Goal: Information Seeking & Learning: Learn about a topic

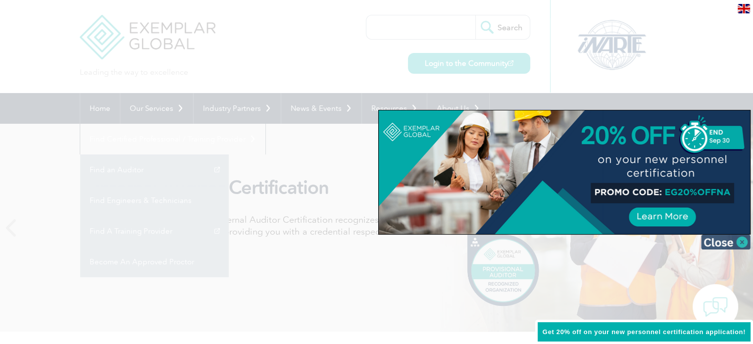
click at [718, 245] on img at bounding box center [726, 242] width 50 height 15
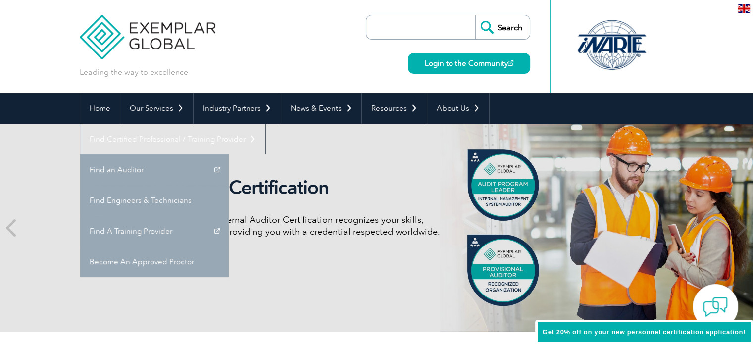
drag, startPoint x: 296, startPoint y: 245, endPoint x: 289, endPoint y: 245, distance: 6.9
click at [289, 245] on div "Internal Auditor Certification Discover how our redesigned Internal Auditor Cer…" at bounding box center [281, 227] width 372 height 103
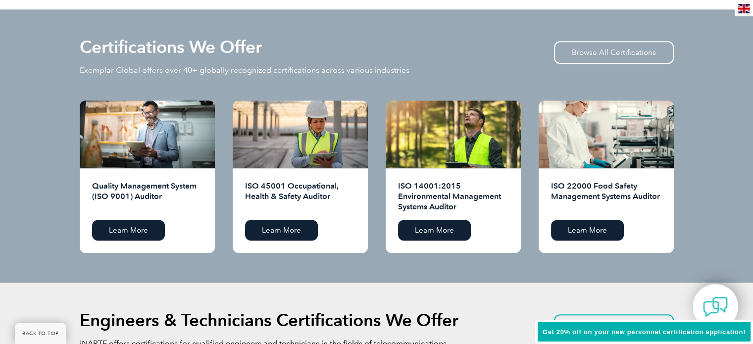
scroll to position [991, 0]
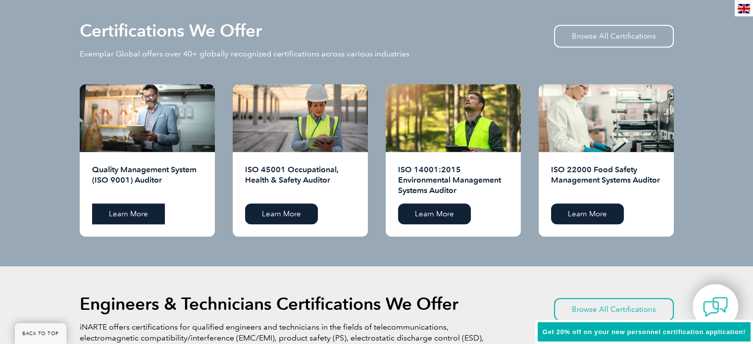
click at [159, 209] on link "Learn More" at bounding box center [128, 214] width 73 height 21
click at [585, 41] on link "Browse All Certifications" at bounding box center [614, 36] width 120 height 23
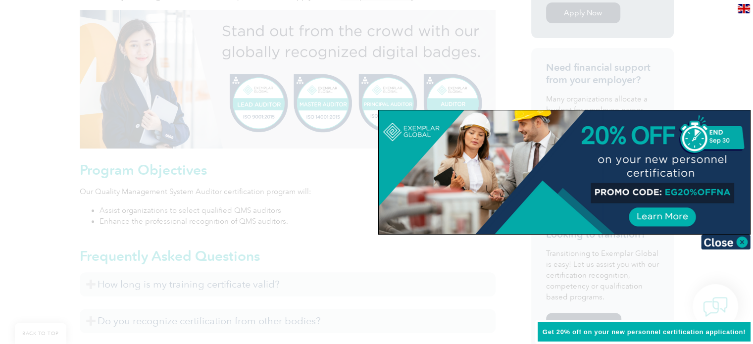
scroll to position [694, 0]
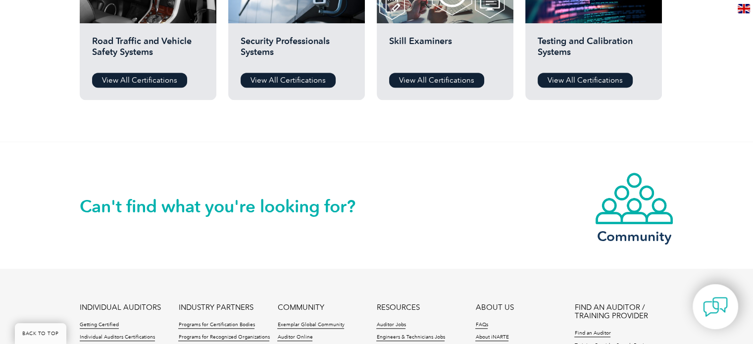
scroll to position [1085, 0]
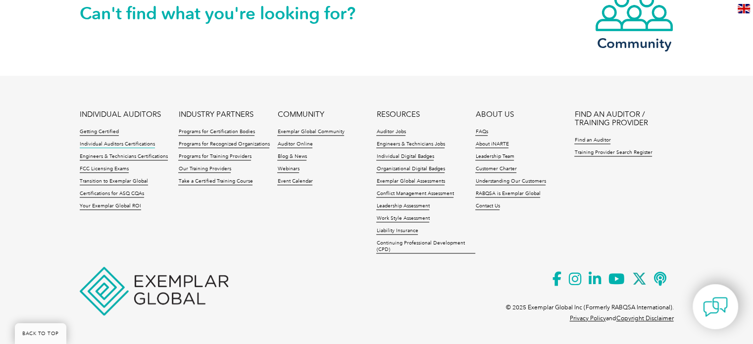
click at [123, 144] on link "Individual Auditors Certifications" at bounding box center [117, 144] width 75 height 7
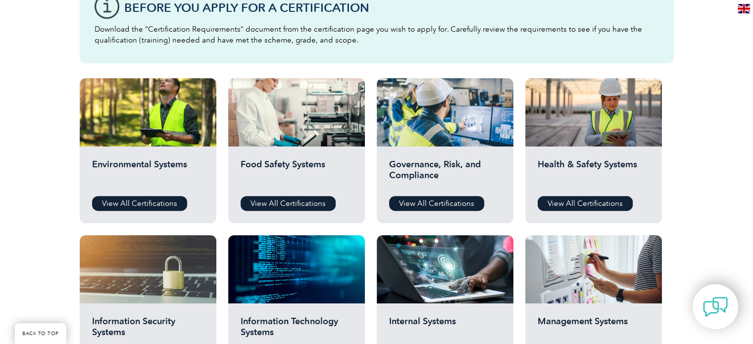
scroll to position [495, 0]
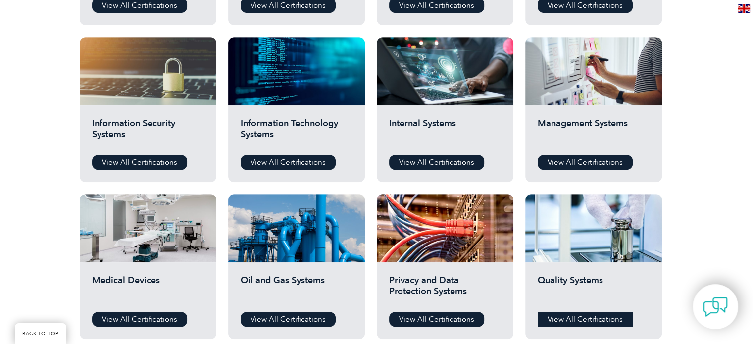
click at [555, 317] on link "View All Certifications" at bounding box center [585, 319] width 95 height 15
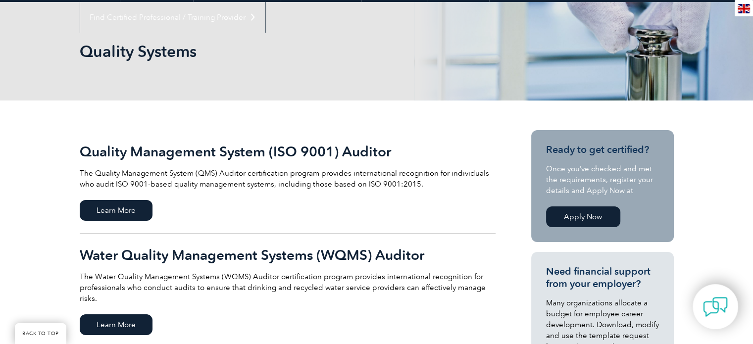
scroll to position [198, 0]
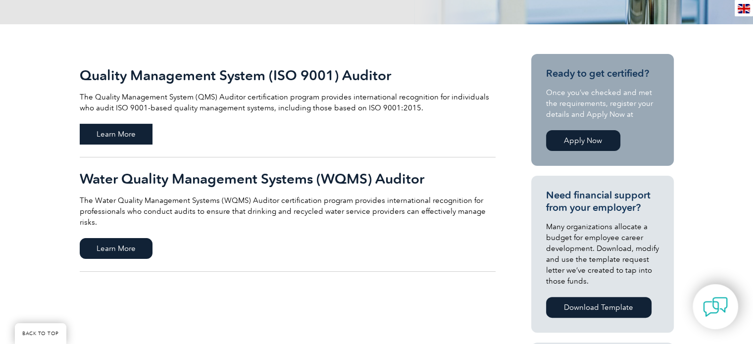
click at [145, 138] on span "Learn More" at bounding box center [116, 134] width 73 height 21
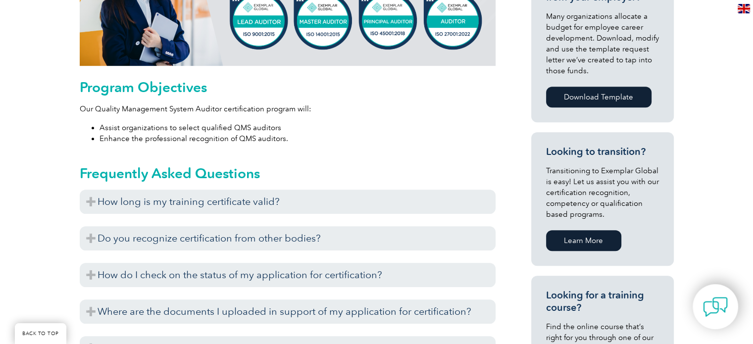
scroll to position [495, 0]
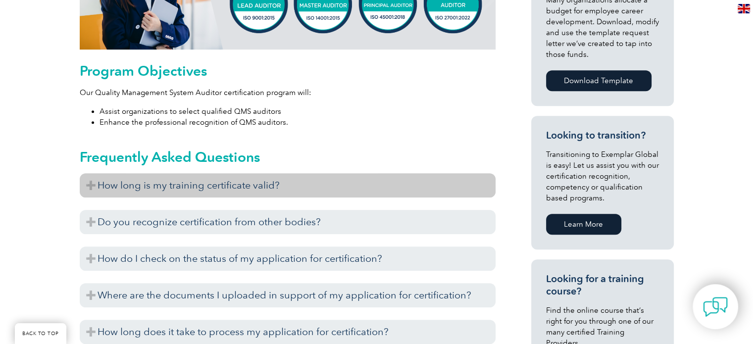
click at [254, 185] on h3 "How long is my training certificate valid?" at bounding box center [288, 185] width 416 height 24
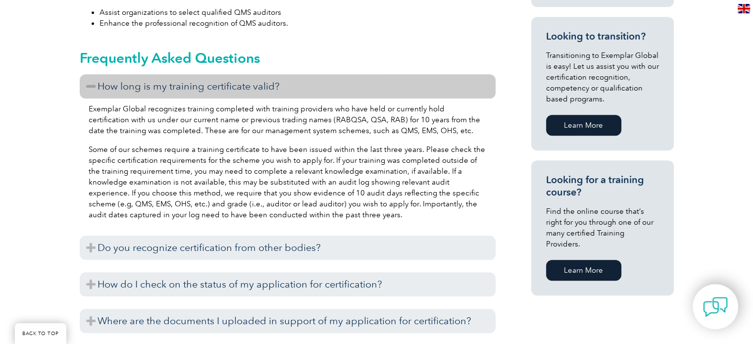
scroll to position [694, 0]
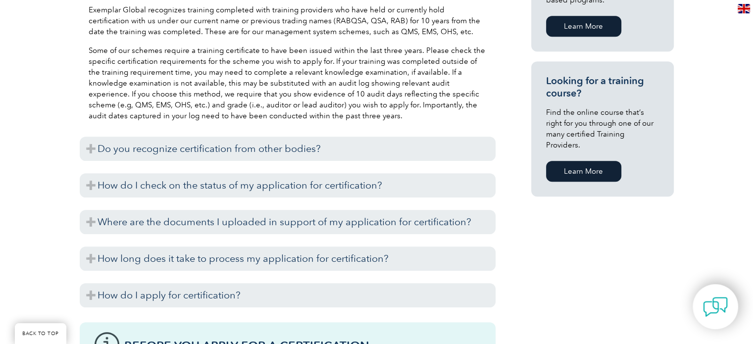
click at [282, 153] on h3 "Do you recognize certification from other bodies?" at bounding box center [288, 149] width 416 height 24
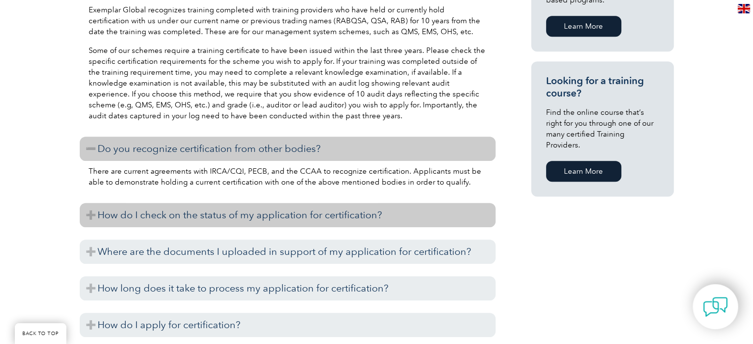
click at [270, 210] on h3 "How do I check on the status of my application for certification?" at bounding box center [288, 215] width 416 height 24
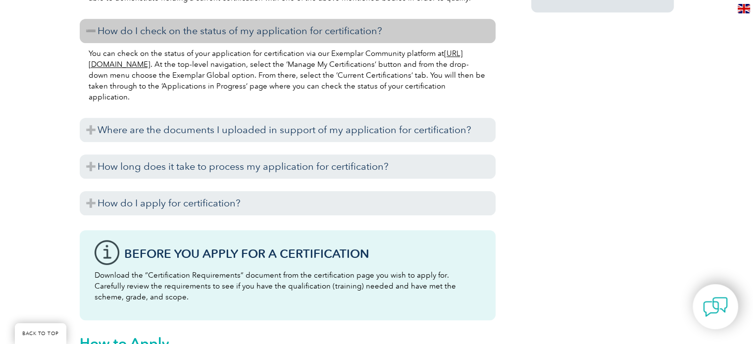
scroll to position [892, 0]
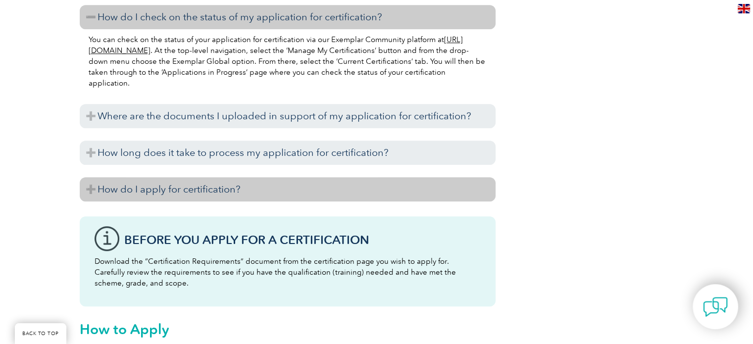
click at [263, 190] on h3 "How do I apply for certification?" at bounding box center [288, 189] width 416 height 24
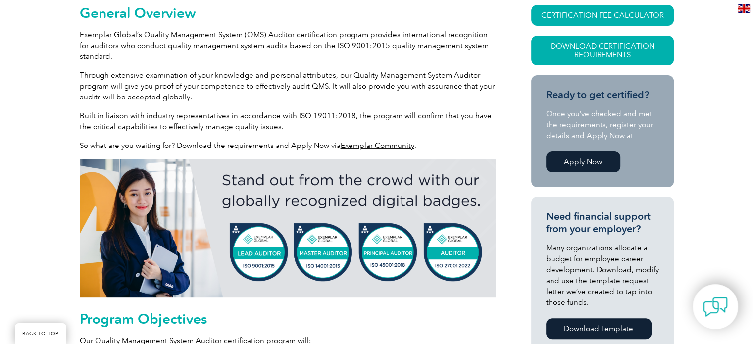
scroll to position [0, 0]
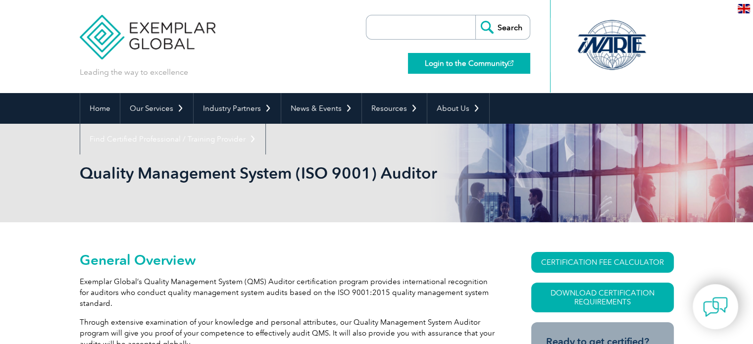
click at [476, 69] on link "Login to the Community" at bounding box center [469, 63] width 122 height 21
